Goal: Find specific page/section: Find specific page/section

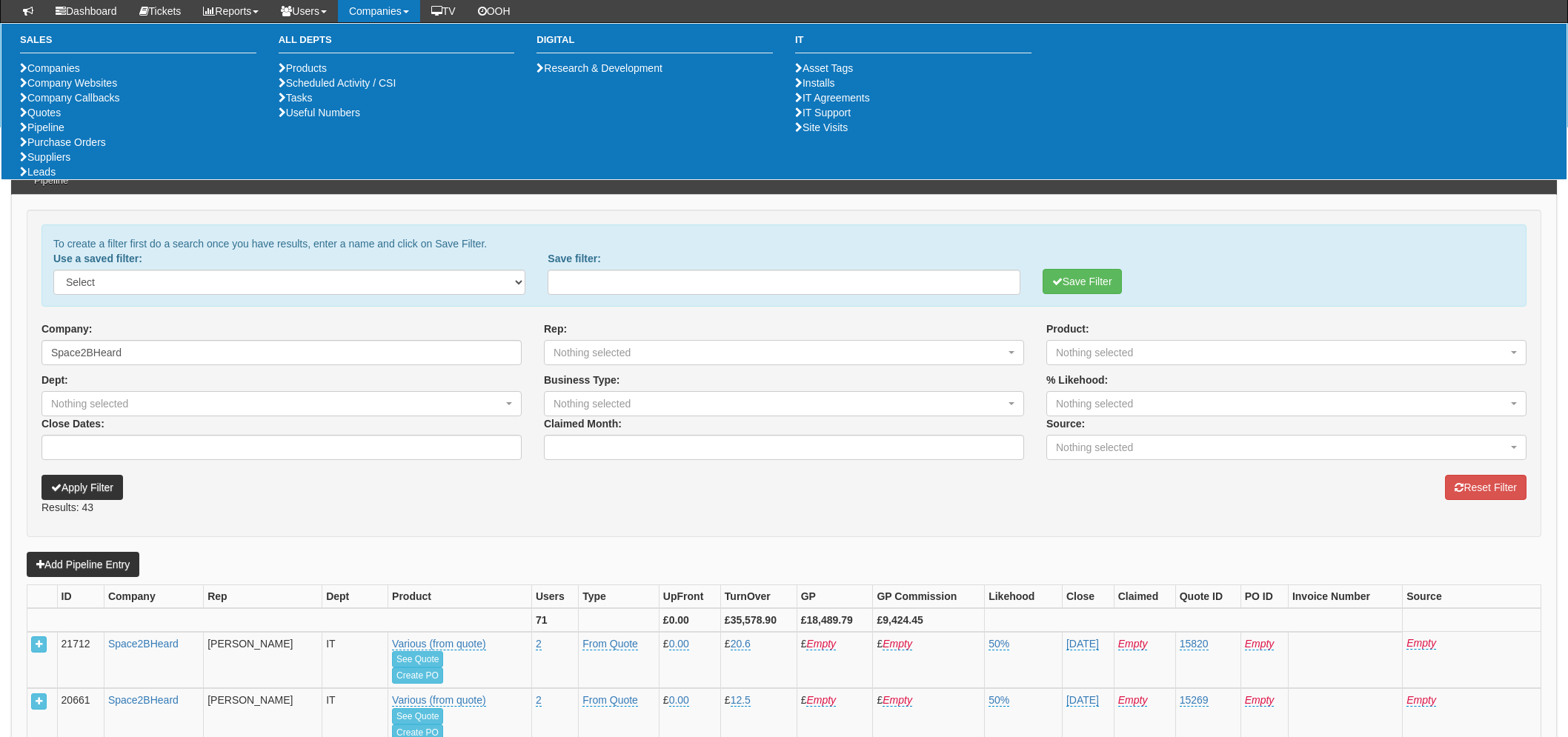
select select
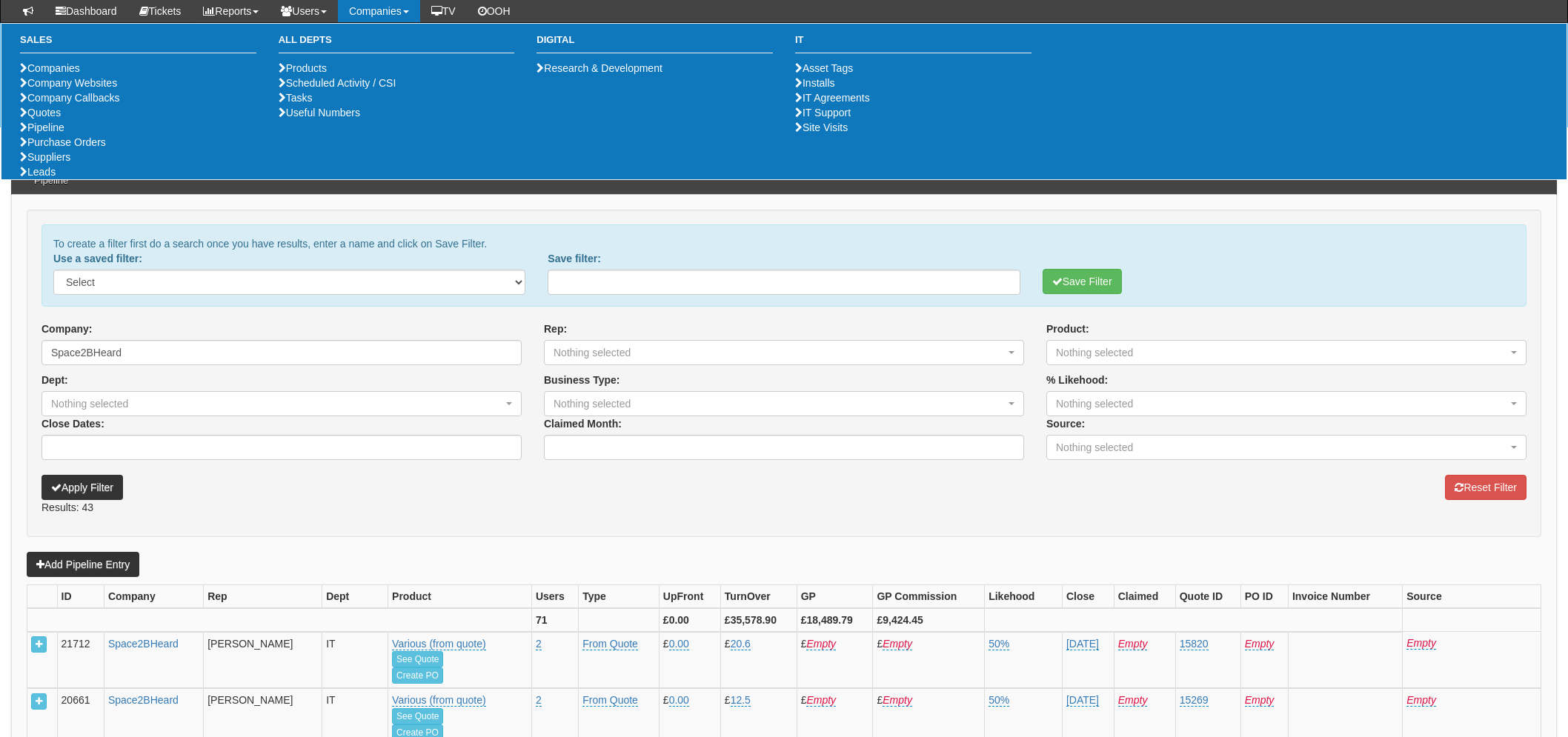
select select
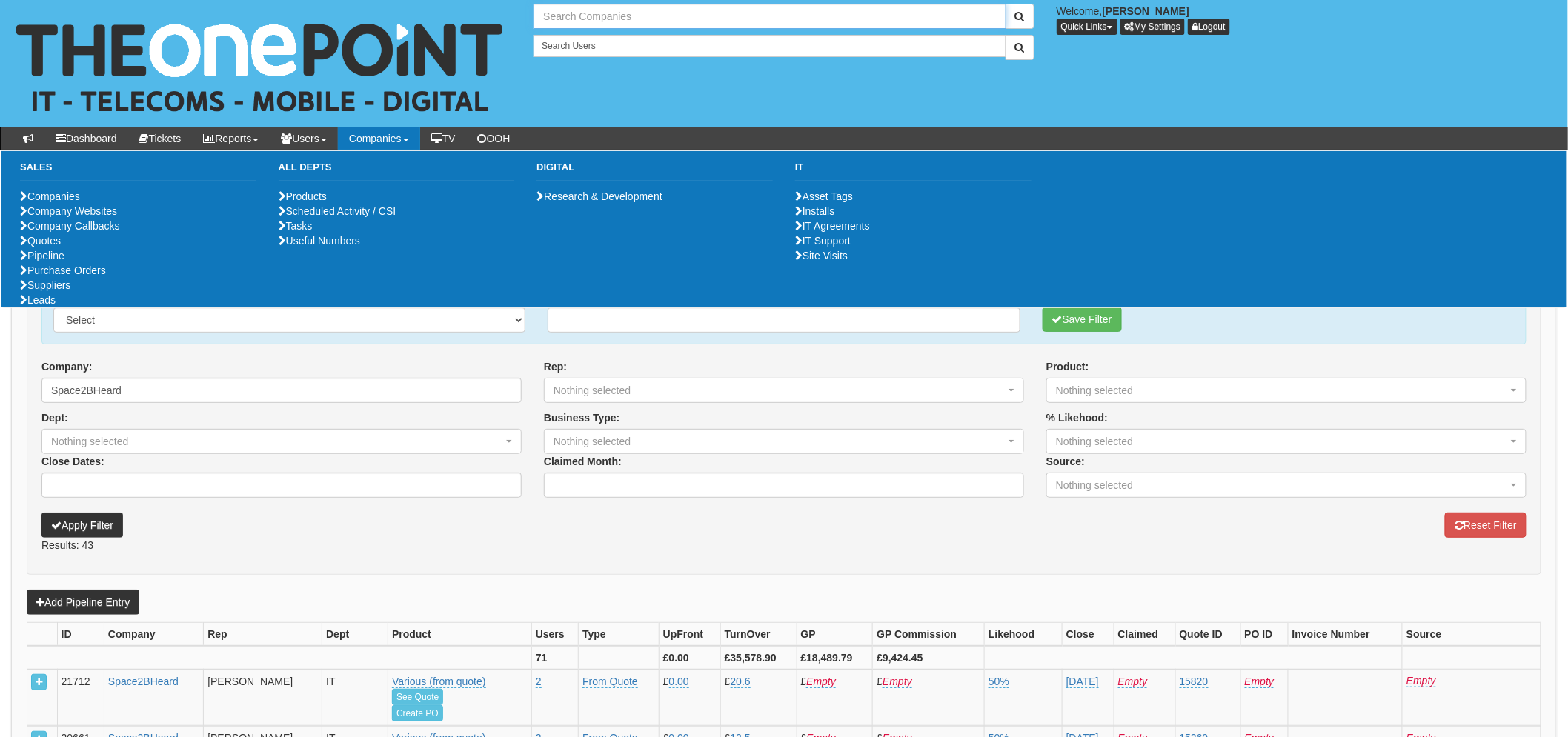
click at [565, 8] on input "text" at bounding box center [769, 16] width 472 height 25
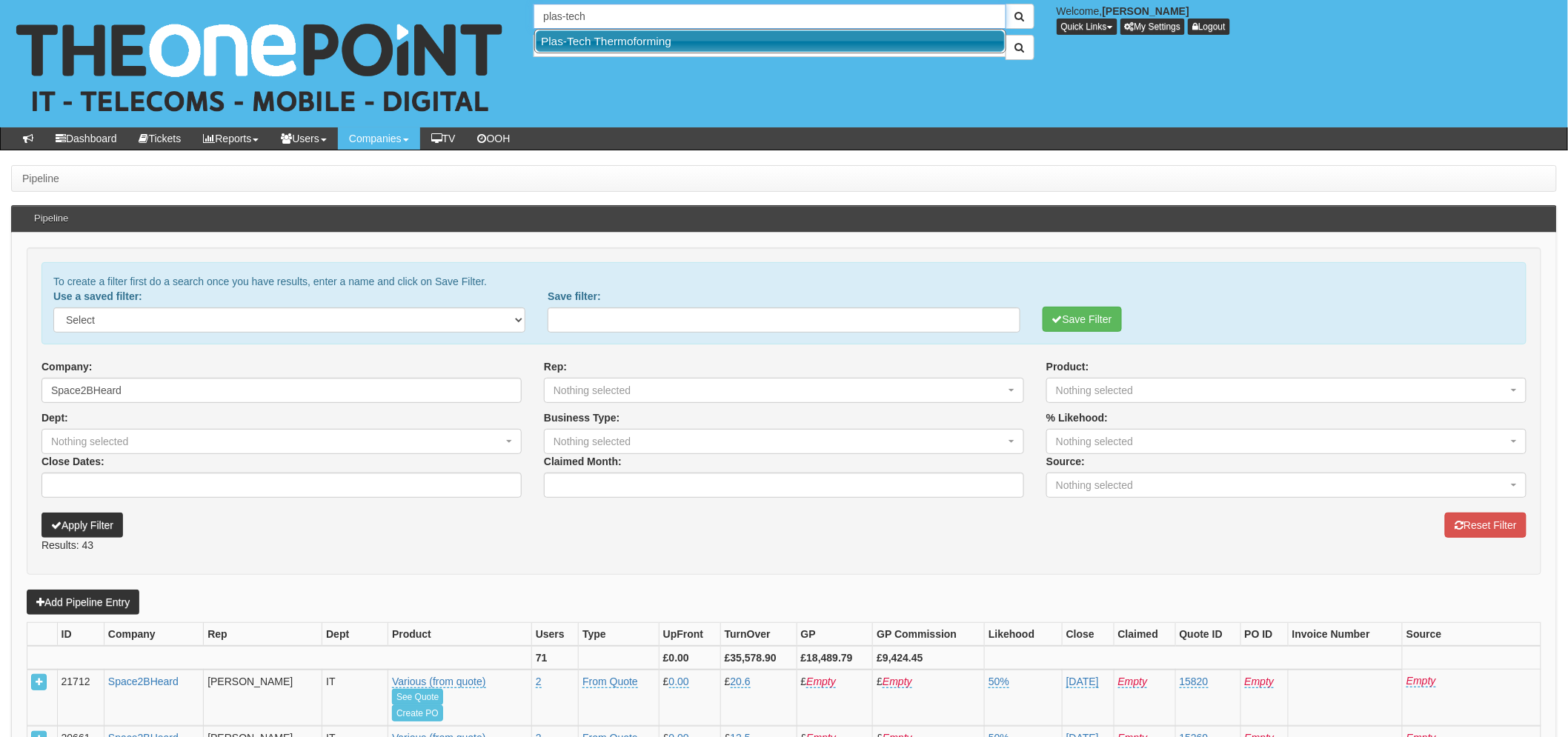
click at [592, 39] on link "Plas-Tech Thermoforming" at bounding box center [770, 41] width 469 height 21
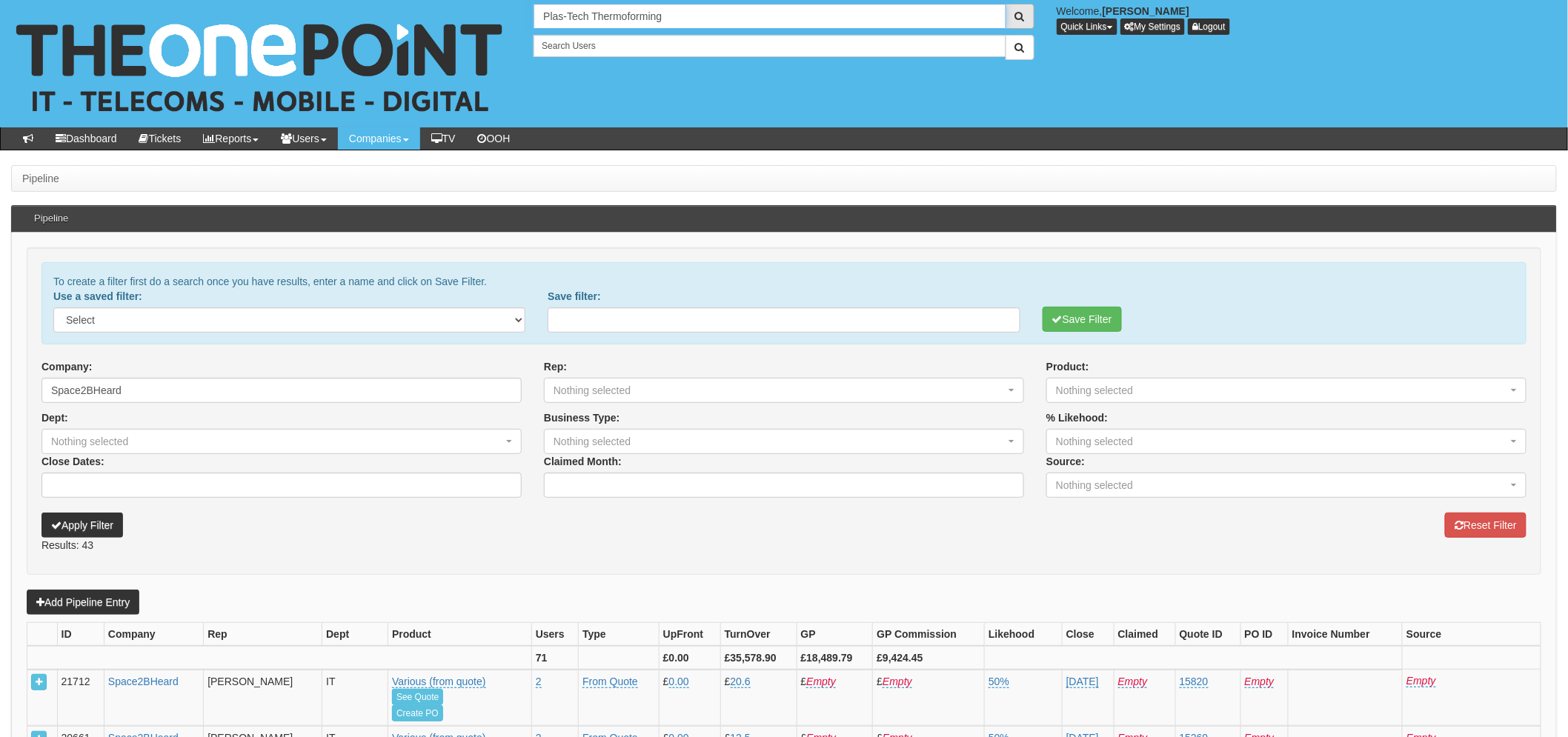
type input "Plas-Tech Thermoforming"
click at [1016, 8] on button "submit" at bounding box center [1020, 16] width 29 height 25
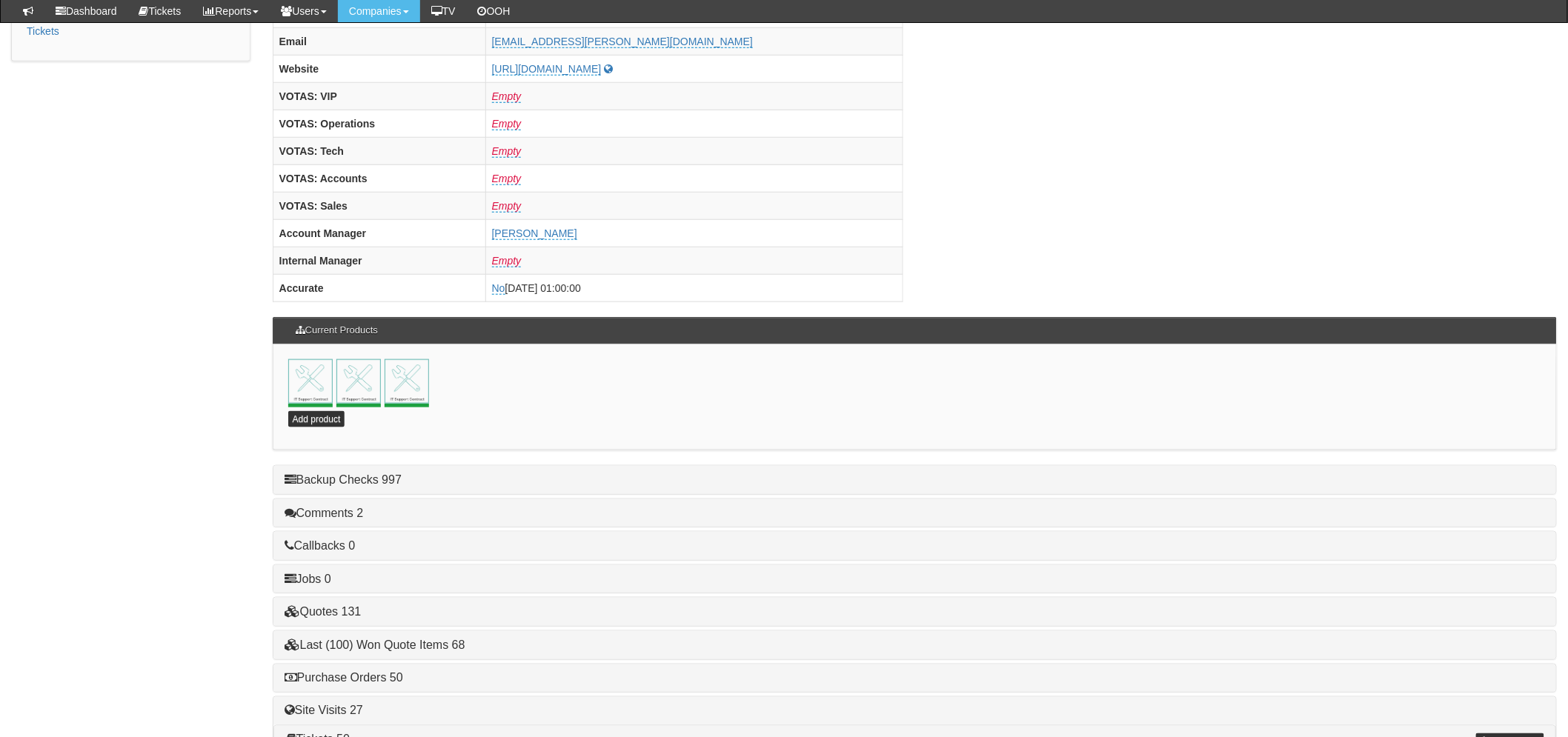
scroll to position [621, 0]
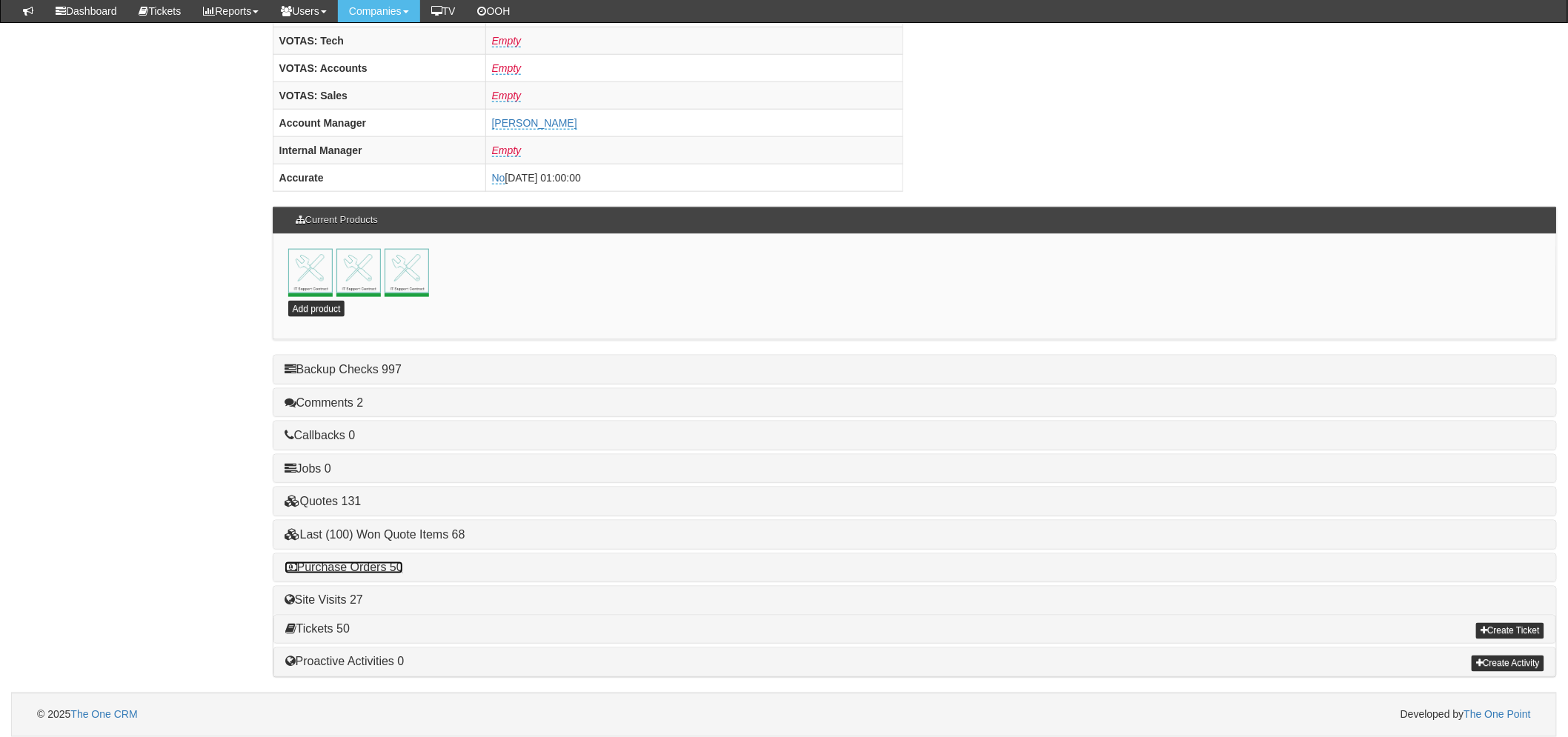
click at [352, 564] on link "Purchase Orders 50" at bounding box center [344, 568] width 118 height 13
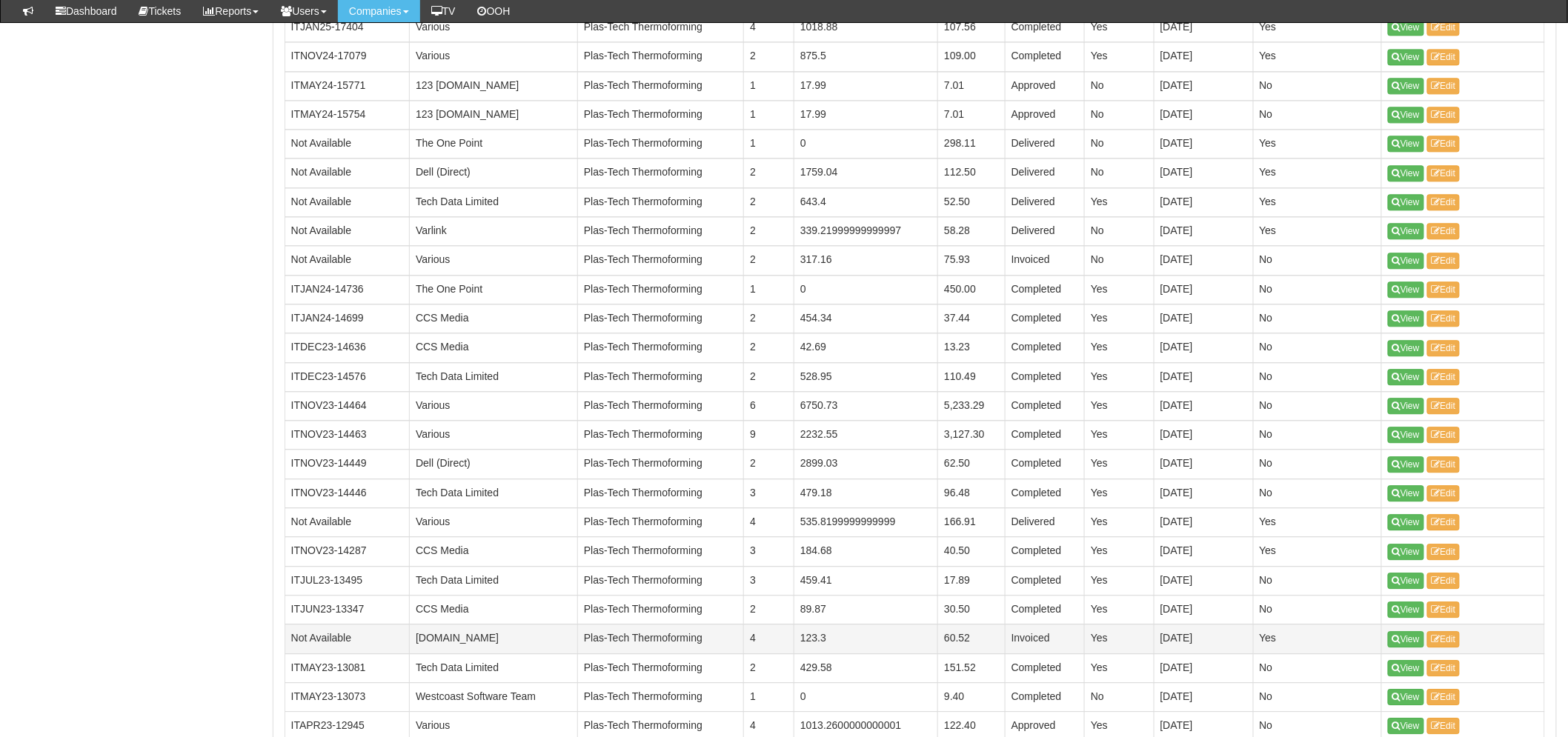
scroll to position [1400, 0]
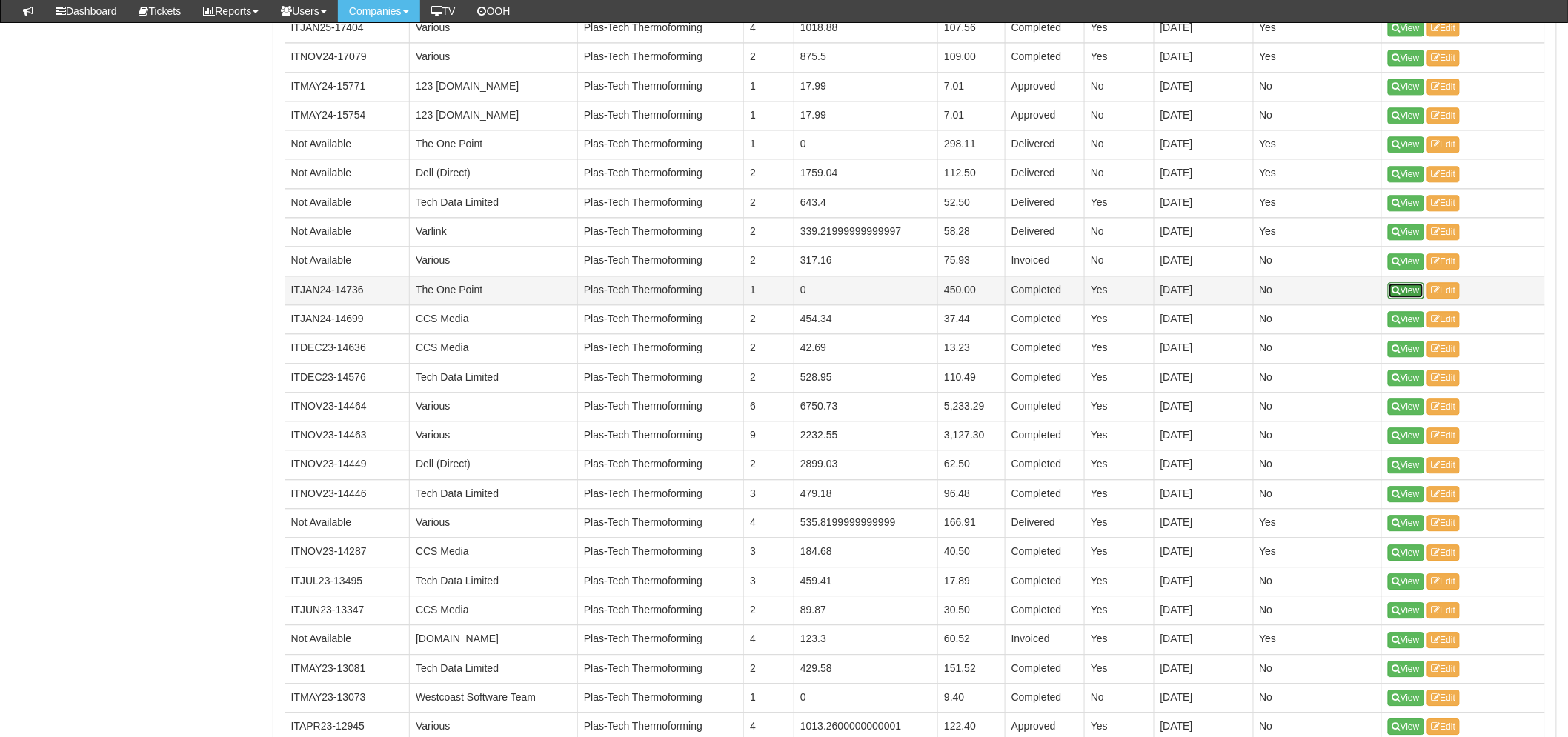
click at [1410, 288] on link "View" at bounding box center [1405, 291] width 36 height 16
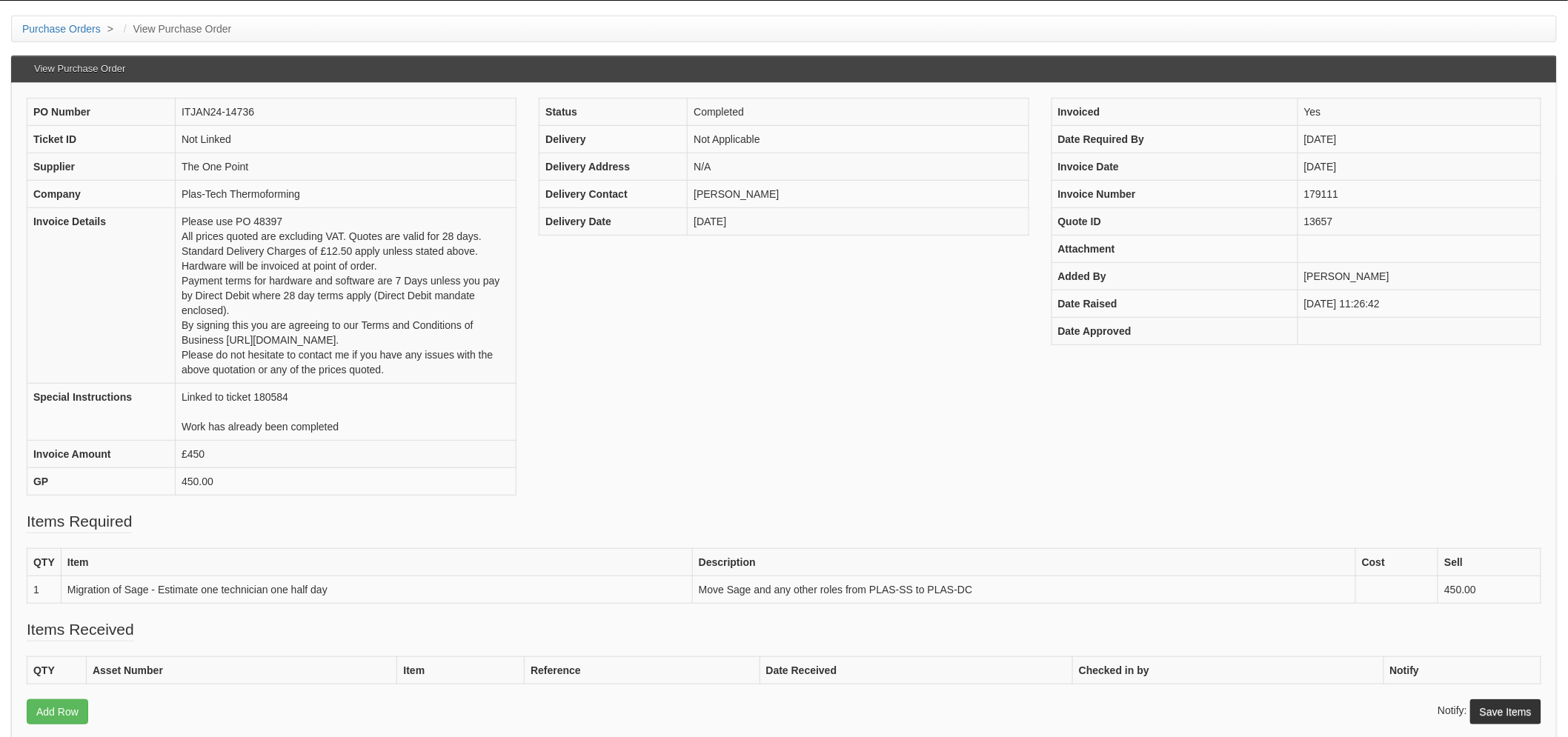
scroll to position [164, 0]
